Goal: Information Seeking & Learning: Learn about a topic

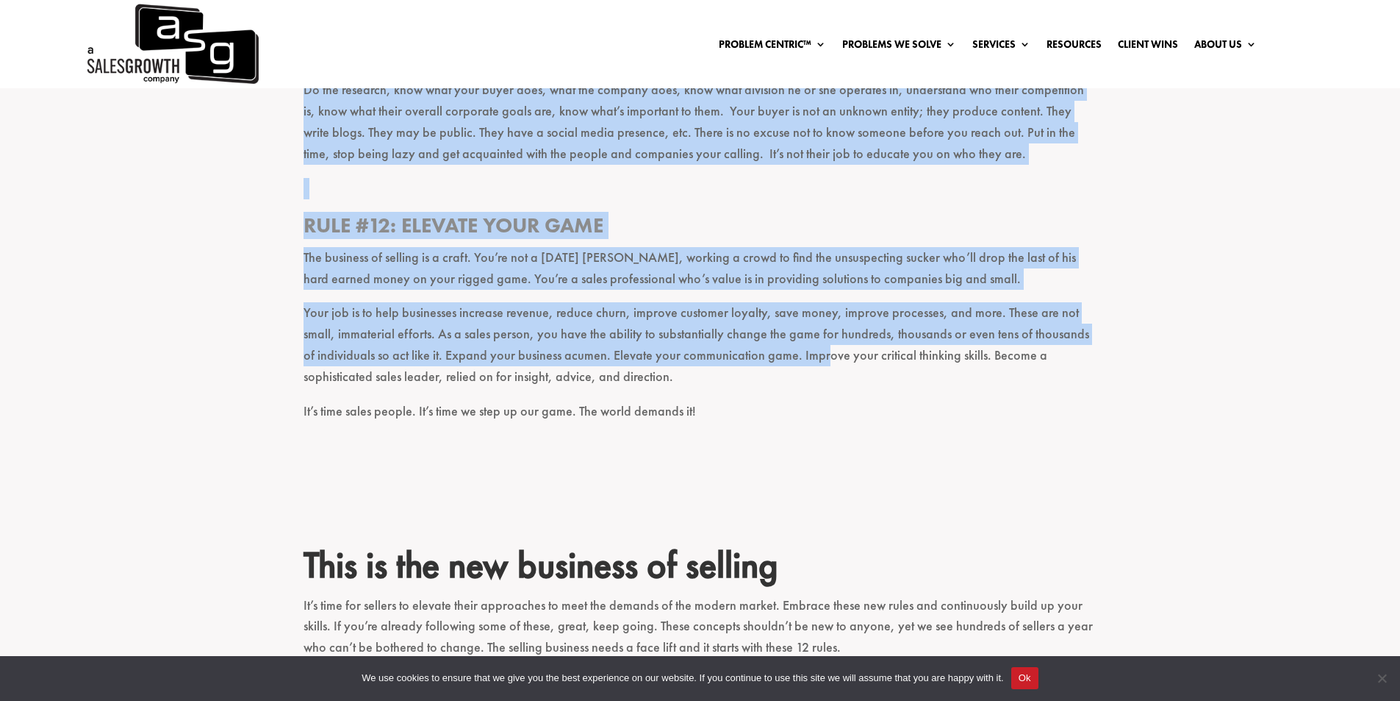
scroll to position [3529, 0]
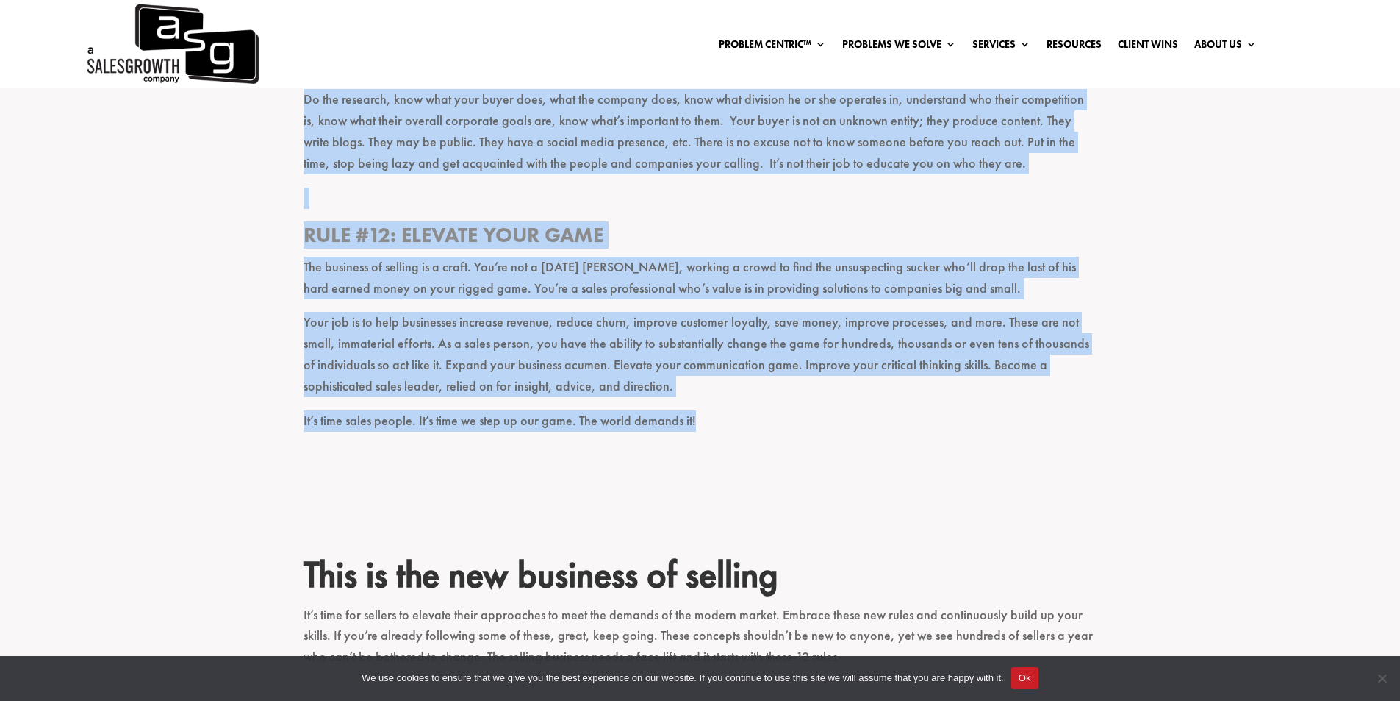
drag, startPoint x: 306, startPoint y: 232, endPoint x: 712, endPoint y: 392, distance: 436.3
copy div "Lor Ipsumdol si Ametcon’a Eli Seddoeiu Temp #7: Inci u labo etdol magn aliquaen…"
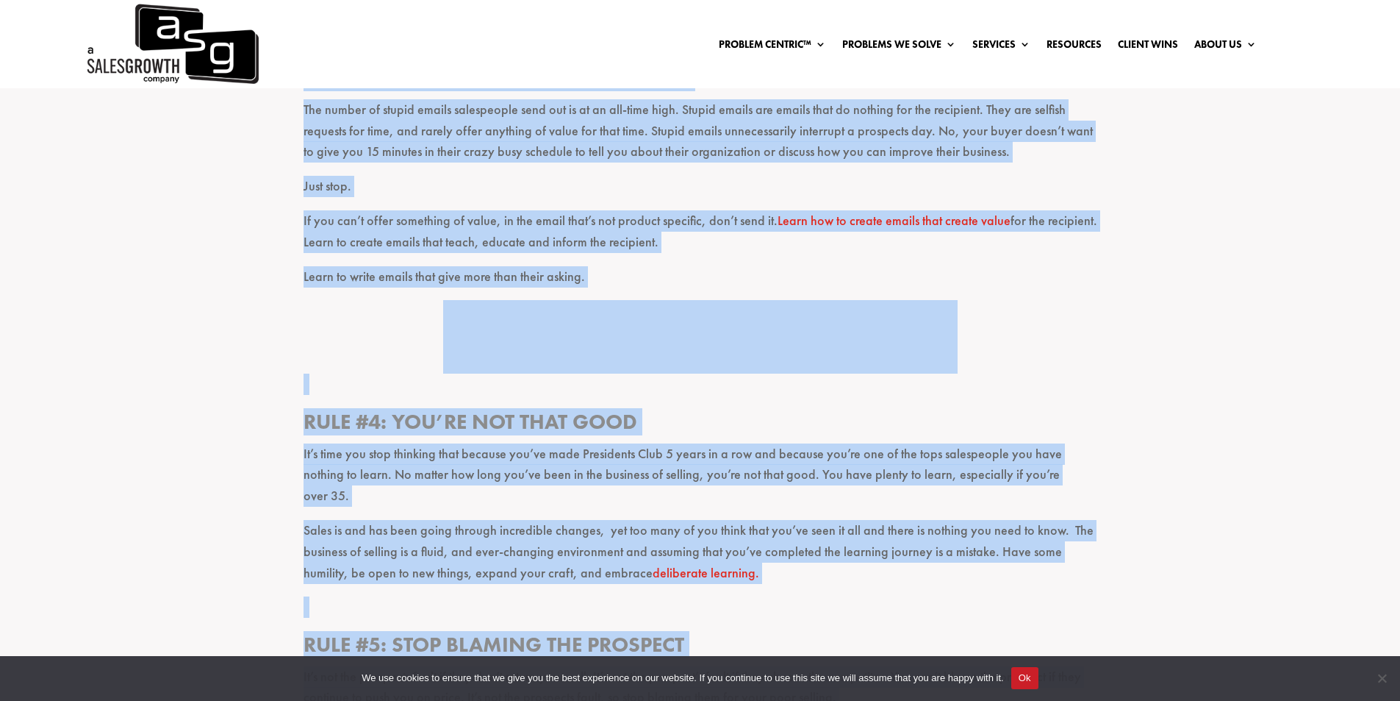
scroll to position [1323, 0]
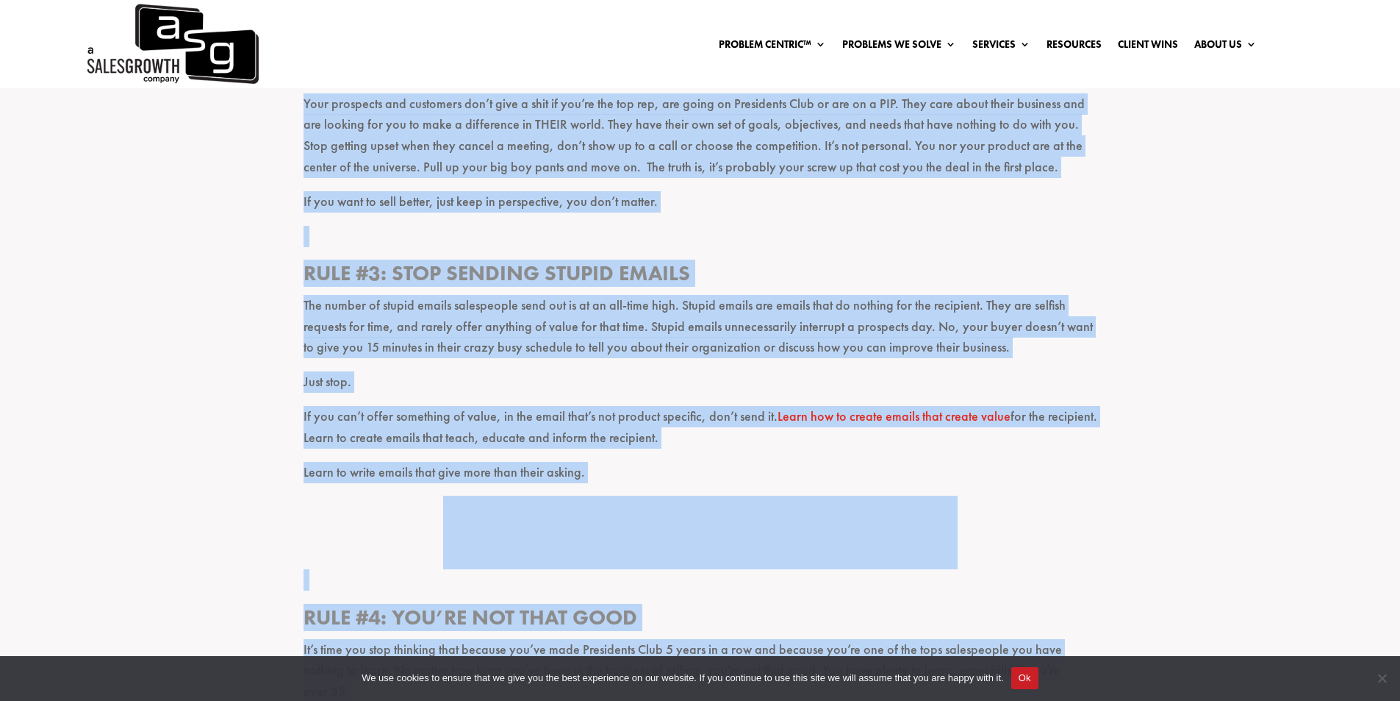
click at [496, 246] on p at bounding box center [701, 243] width 794 height 35
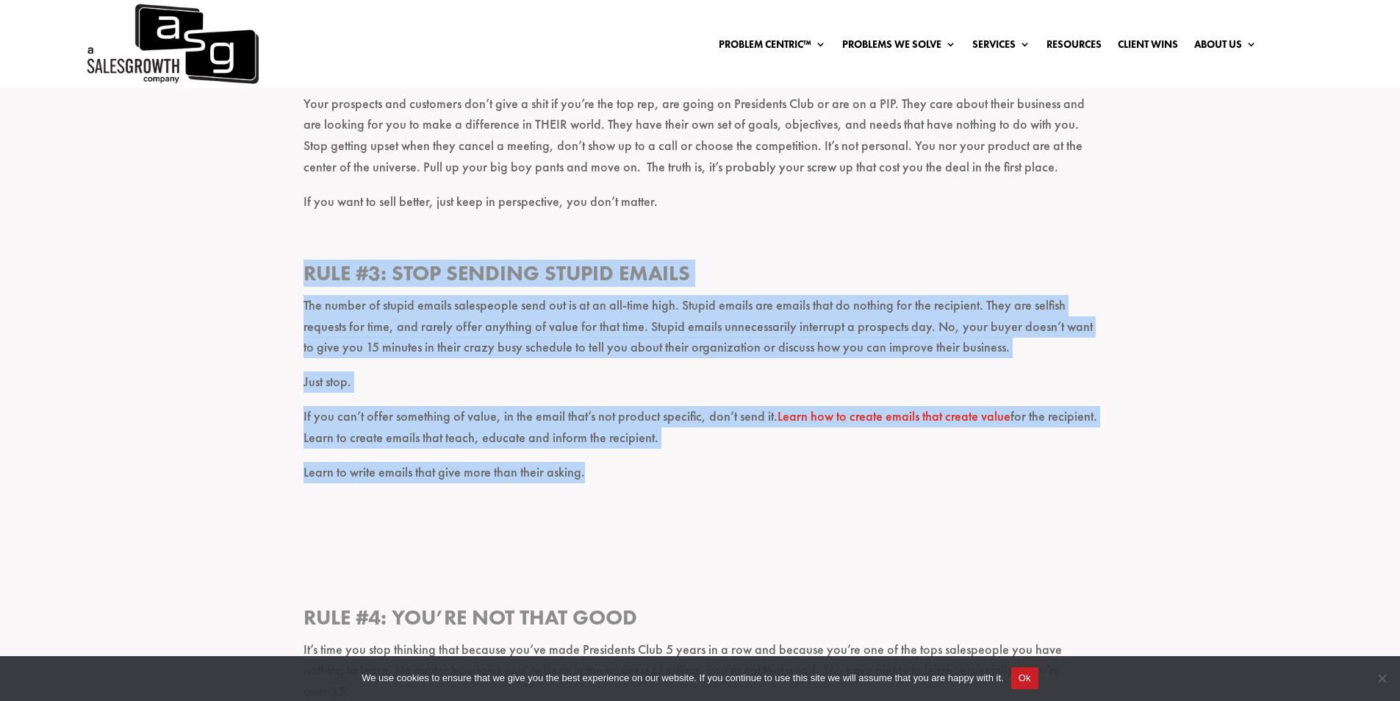
drag, startPoint x: 307, startPoint y: 273, endPoint x: 595, endPoint y: 476, distance: 351.4
copy div "Rule #3: Stop sending stupid emails The number of stupid emails salespeople sen…"
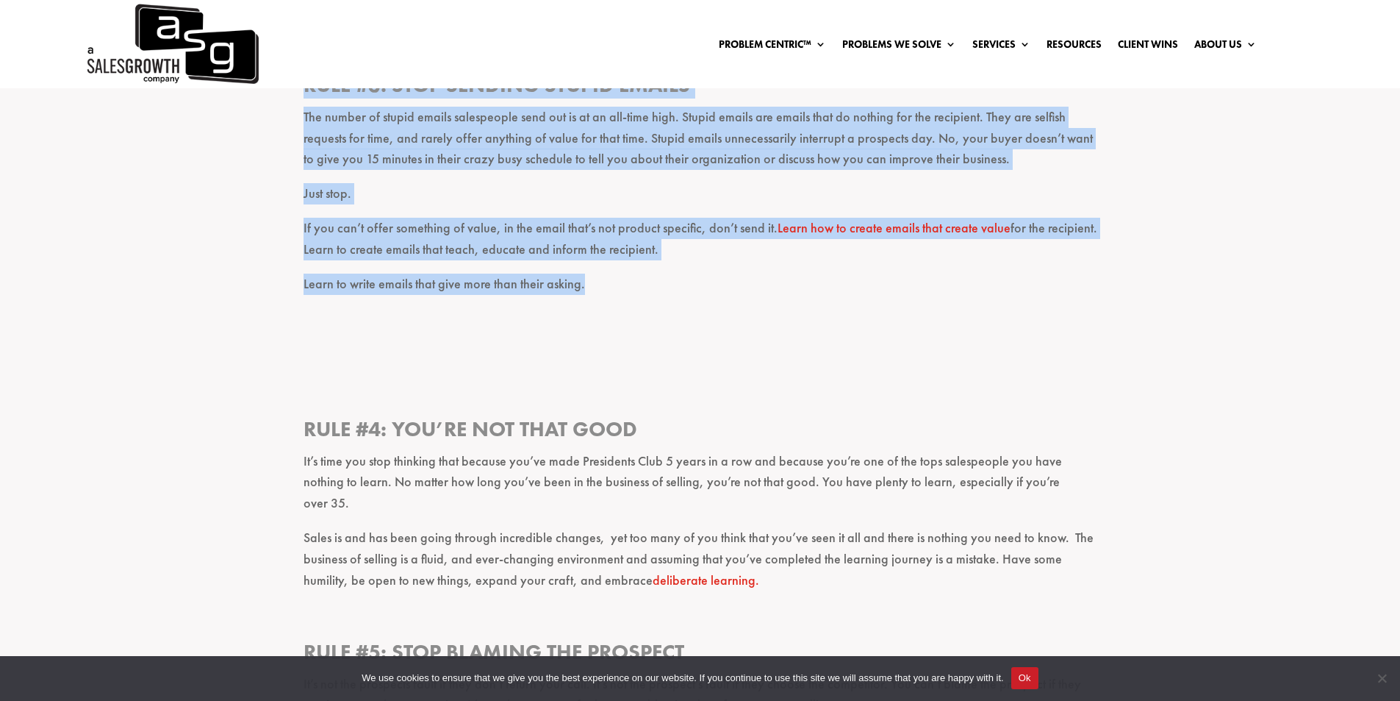
scroll to position [1617, 0]
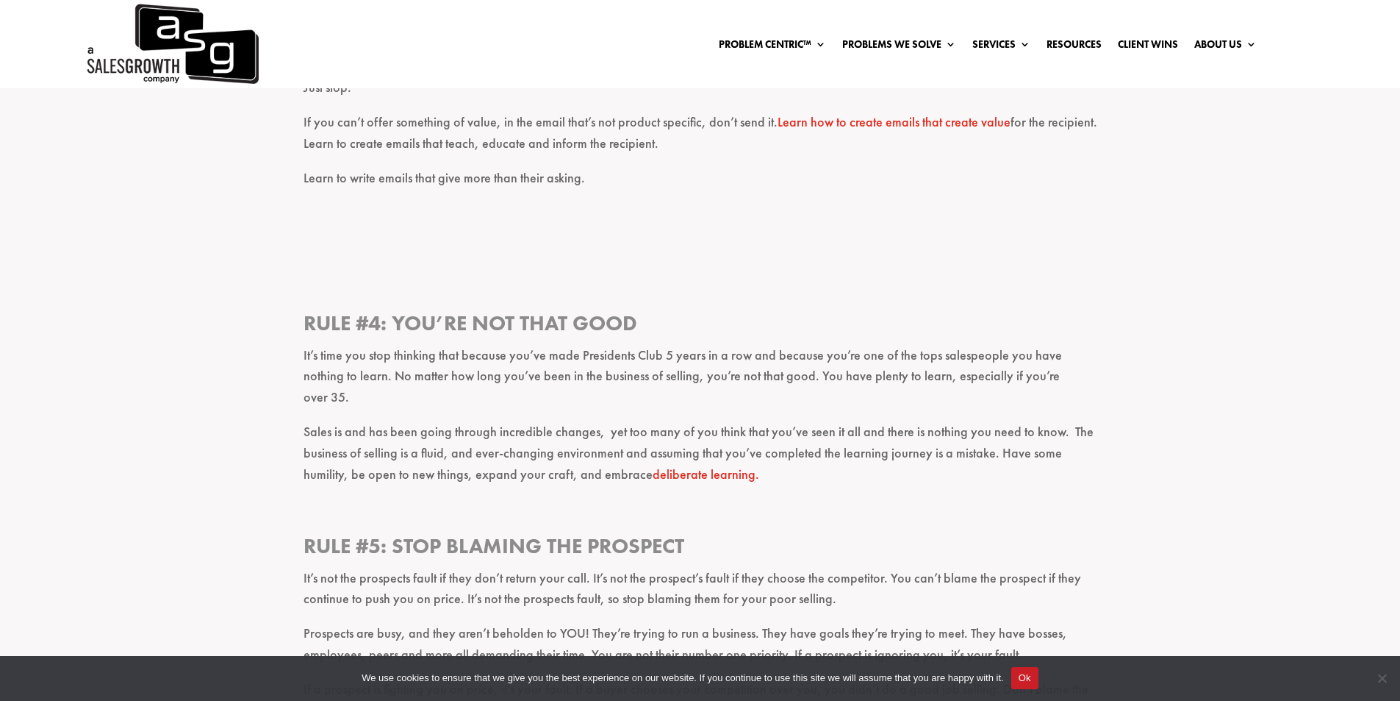
click at [304, 322] on h3 "Rule #4: You’re not that good" at bounding box center [701, 326] width 794 height 35
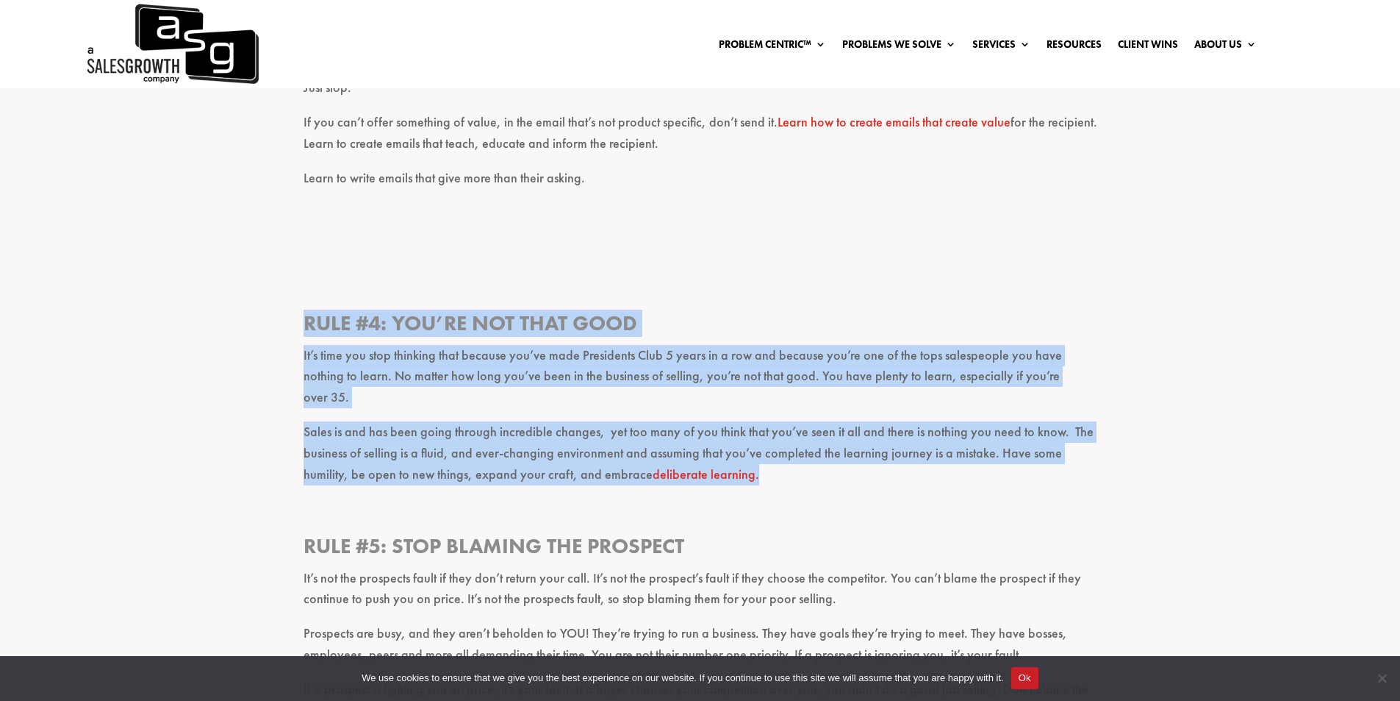
drag, startPoint x: 304, startPoint y: 321, endPoint x: 756, endPoint y: 462, distance: 473.6
copy div "Rule #4: You’re not that good It’s time you stop thinking that because you’ve m…"
